Goal: Task Accomplishment & Management: Use online tool/utility

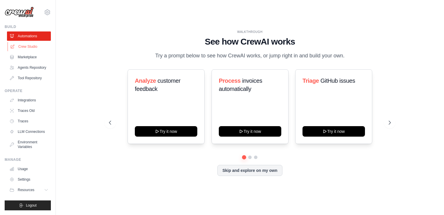
click at [30, 48] on link "Crew Studio" at bounding box center [30, 46] width 44 height 9
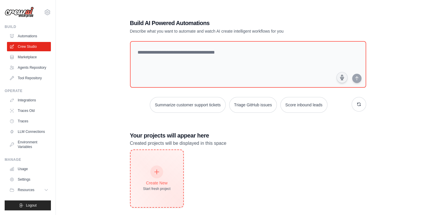
click at [142, 173] on div "Create New Start fresh project" at bounding box center [157, 178] width 53 height 57
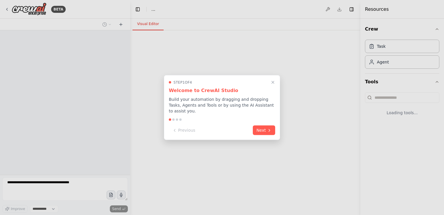
select select "****"
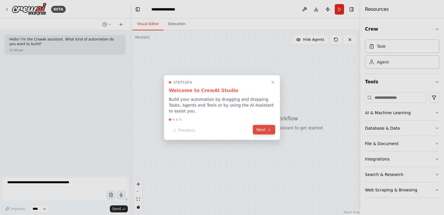
click at [257, 130] on button "Next" at bounding box center [264, 130] width 22 height 10
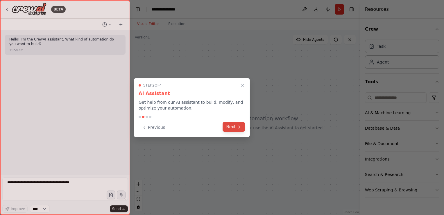
click at [233, 122] on button "Next" at bounding box center [234, 127] width 22 height 10
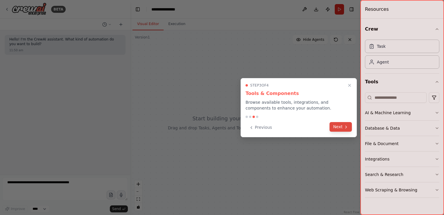
click at [337, 130] on button "Next" at bounding box center [341, 127] width 22 height 10
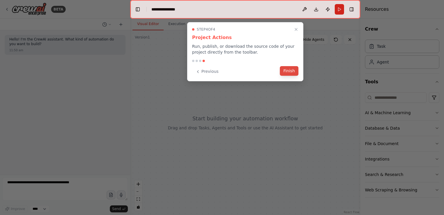
click at [289, 68] on button "Finish" at bounding box center [289, 71] width 19 height 10
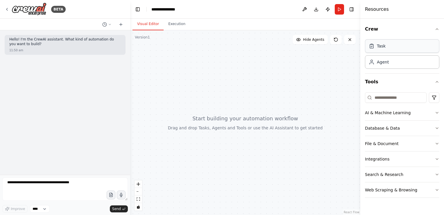
click at [384, 49] on div "Task" at bounding box center [381, 46] width 9 height 6
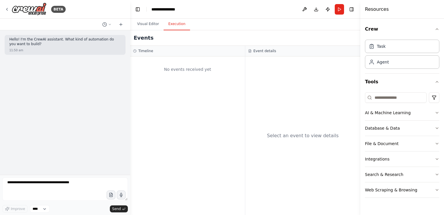
click at [174, 22] on button "Execution" at bounding box center [177, 24] width 26 height 12
click at [438, 129] on icon "button" at bounding box center [437, 128] width 5 height 5
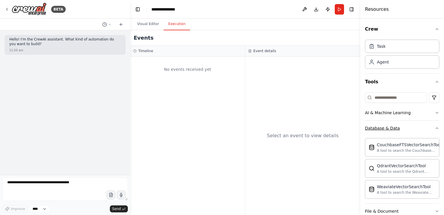
scroll to position [58, 0]
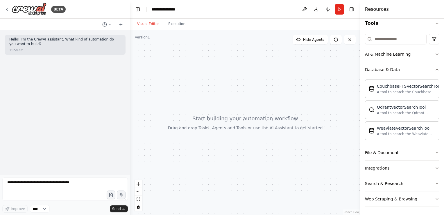
click at [148, 29] on button "Visual Editor" at bounding box center [148, 24] width 31 height 12
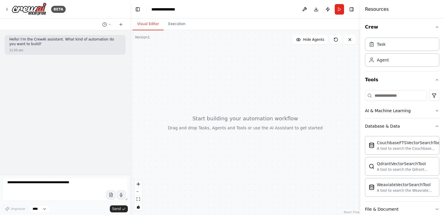
scroll to position [0, 0]
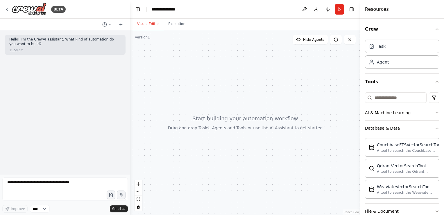
click at [436, 128] on icon "button" at bounding box center [437, 127] width 2 height 1
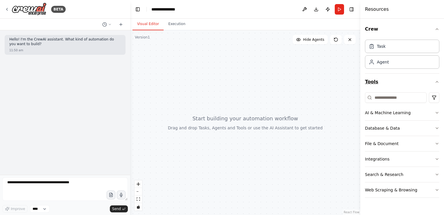
click at [438, 80] on icon "button" at bounding box center [437, 81] width 5 height 5
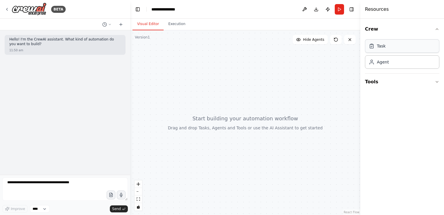
click at [379, 46] on div "Task" at bounding box center [381, 46] width 9 height 6
click at [439, 80] on icon "button" at bounding box center [437, 81] width 5 height 5
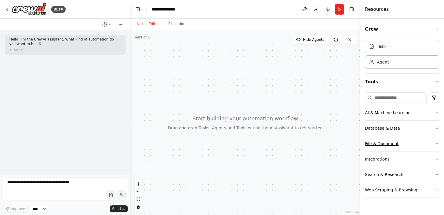
click at [438, 142] on icon "button" at bounding box center [437, 143] width 5 height 5
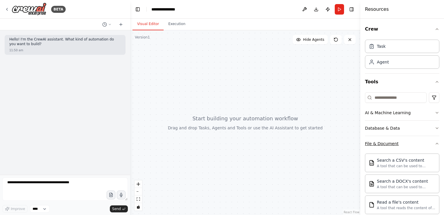
click at [435, 143] on icon "button" at bounding box center [437, 143] width 5 height 5
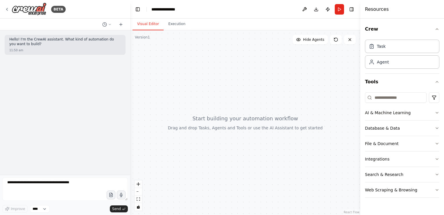
click at [440, 154] on div "Crew Task Agent Tools AI & Machine Learning Database & Data File & Document Int…" at bounding box center [403, 117] width 84 height 196
click at [436, 174] on icon "button" at bounding box center [437, 174] width 5 height 5
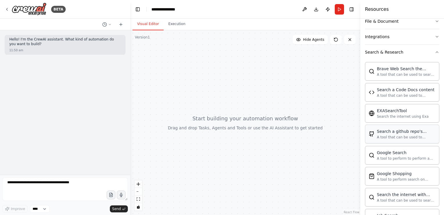
scroll to position [122, 0]
click at [435, 51] on icon "button" at bounding box center [437, 52] width 5 height 5
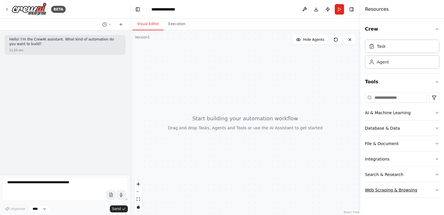
click at [438, 189] on icon "button" at bounding box center [437, 189] width 5 height 5
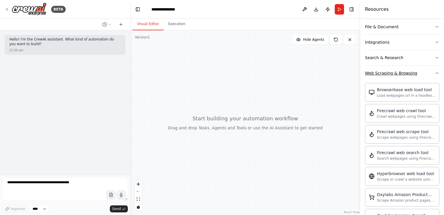
scroll to position [100, 0]
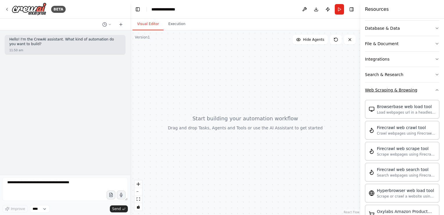
click at [435, 89] on icon "button" at bounding box center [437, 90] width 5 height 5
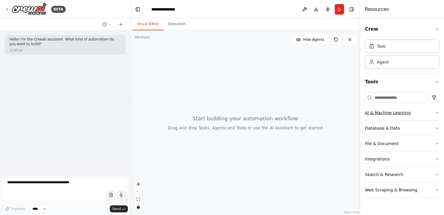
click at [437, 112] on icon "button" at bounding box center [437, 112] width 5 height 5
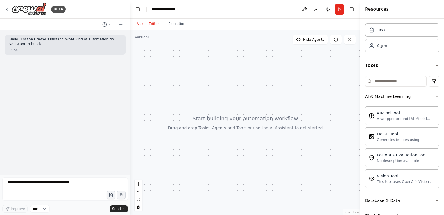
scroll to position [15, 0]
click at [435, 98] on icon "button" at bounding box center [437, 97] width 5 height 5
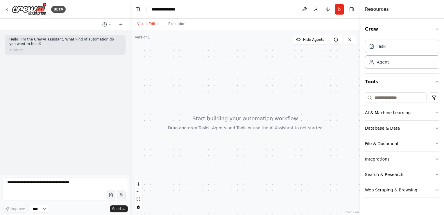
click at [437, 189] on icon "button" at bounding box center [437, 189] width 5 height 5
click at [165, 6] on div "**********" at bounding box center [166, 9] width 29 height 6
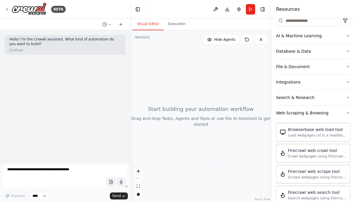
scroll to position [77, 0]
click at [344, 114] on button "Web Scraping & Browsing" at bounding box center [313, 112] width 74 height 15
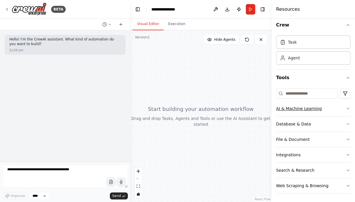
click at [346, 108] on icon "button" at bounding box center [348, 108] width 5 height 5
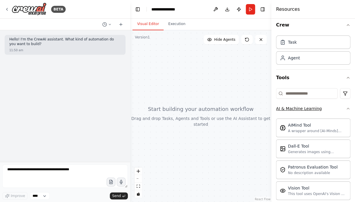
click at [346, 108] on icon "button" at bounding box center [348, 108] width 5 height 5
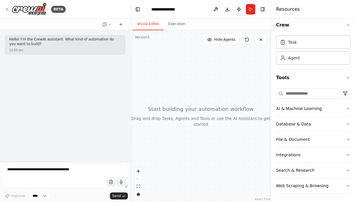
click at [348, 130] on div "Crew Task Agent Tools AI & Machine Learning Database & Data File & Document Int…" at bounding box center [314, 110] width 84 height 183
click at [346, 123] on icon "button" at bounding box center [348, 124] width 5 height 5
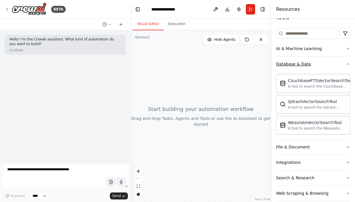
scroll to position [71, 0]
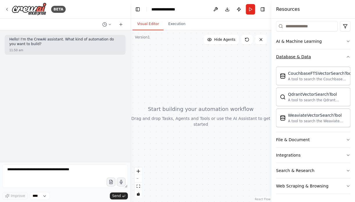
click at [346, 58] on icon "button" at bounding box center [348, 56] width 5 height 5
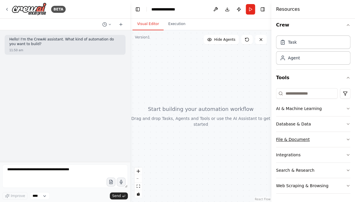
click at [343, 142] on button "File & Document" at bounding box center [313, 139] width 74 height 15
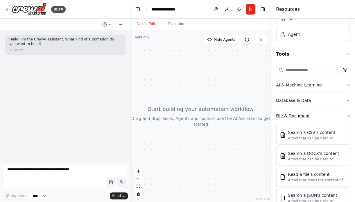
scroll to position [28, 0]
click at [299, 129] on div "Search a CSV's content" at bounding box center [317, 132] width 59 height 6
click at [164, 9] on div "**********" at bounding box center [166, 9] width 29 height 6
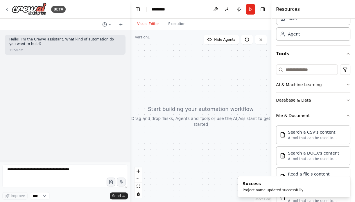
click at [168, 89] on div at bounding box center [200, 116] width 141 height 172
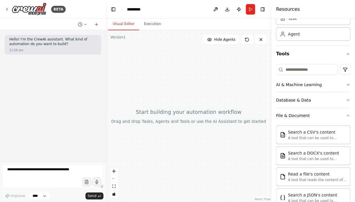
drag, startPoint x: 129, startPoint y: 49, endPoint x: 106, endPoint y: 52, distance: 23.4
click at [106, 52] on div "BETA Hello! I'm the CrewAI assistant. What kind of automation do you want to bu…" at bounding box center [177, 101] width 355 height 202
click at [37, 44] on p "Hello! I'm the CrewAI assistant. What kind of automation do you want to build?" at bounding box center [52, 41] width 87 height 9
click at [59, 45] on p "Hello! I'm the CrewAI assistant. What kind of automation do you want to build?" at bounding box center [52, 41] width 87 height 9
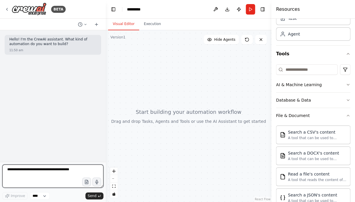
click at [41, 172] on textarea at bounding box center [52, 175] width 101 height 23
type textarea "****"
type textarea "*"
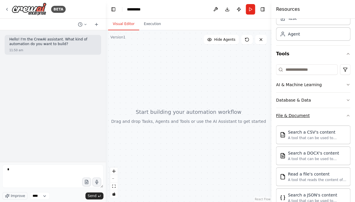
click at [346, 118] on button "File & Document" at bounding box center [313, 115] width 74 height 15
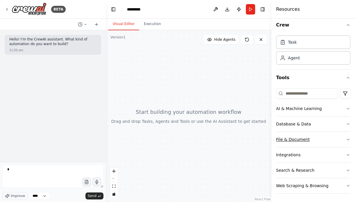
click at [347, 139] on icon "button" at bounding box center [348, 139] width 2 height 1
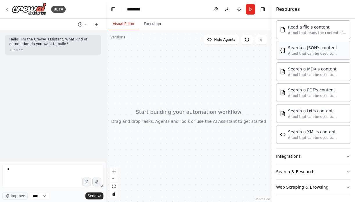
scroll to position [175, 0]
click at [346, 154] on icon "button" at bounding box center [348, 155] width 5 height 5
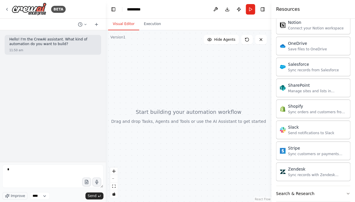
scroll to position [638, 0]
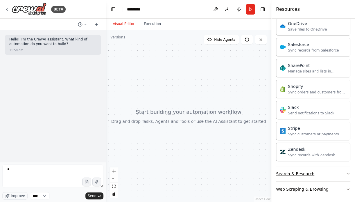
click at [346, 171] on icon "button" at bounding box center [348, 173] width 5 height 5
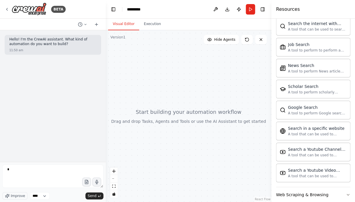
scroll to position [934, 0]
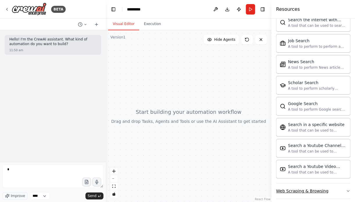
click at [340, 183] on button "Web Scraping & Browsing" at bounding box center [313, 190] width 74 height 15
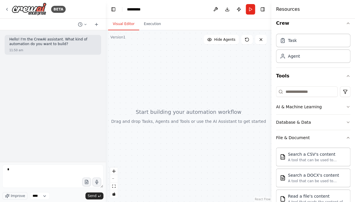
scroll to position [7, 0]
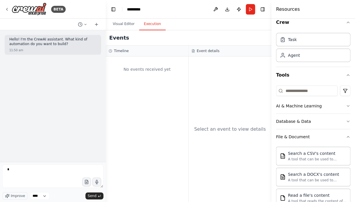
click at [145, 25] on button "Execution" at bounding box center [152, 24] width 26 height 12
